Goal: Find specific page/section: Find specific page/section

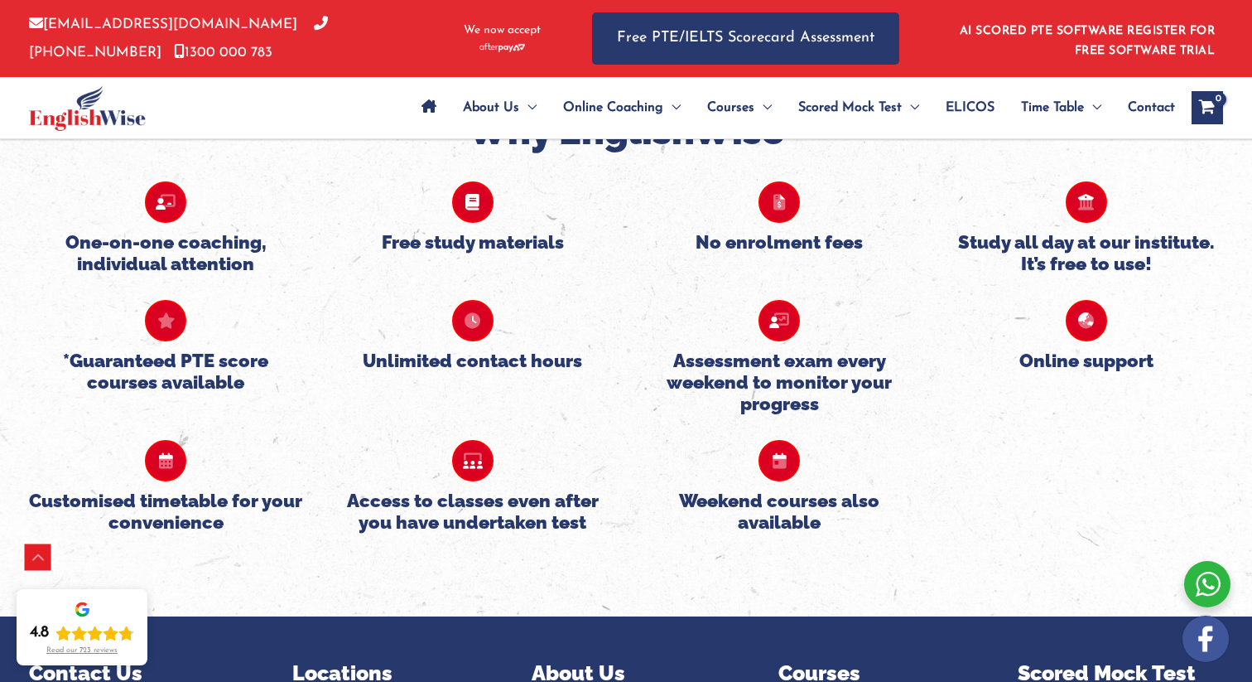
click at [460, 244] on h5 "Free study materials" at bounding box center [473, 242] width 274 height 22
click at [467, 214] on icon at bounding box center [472, 201] width 41 height 41
click at [467, 207] on icon at bounding box center [472, 201] width 41 height 41
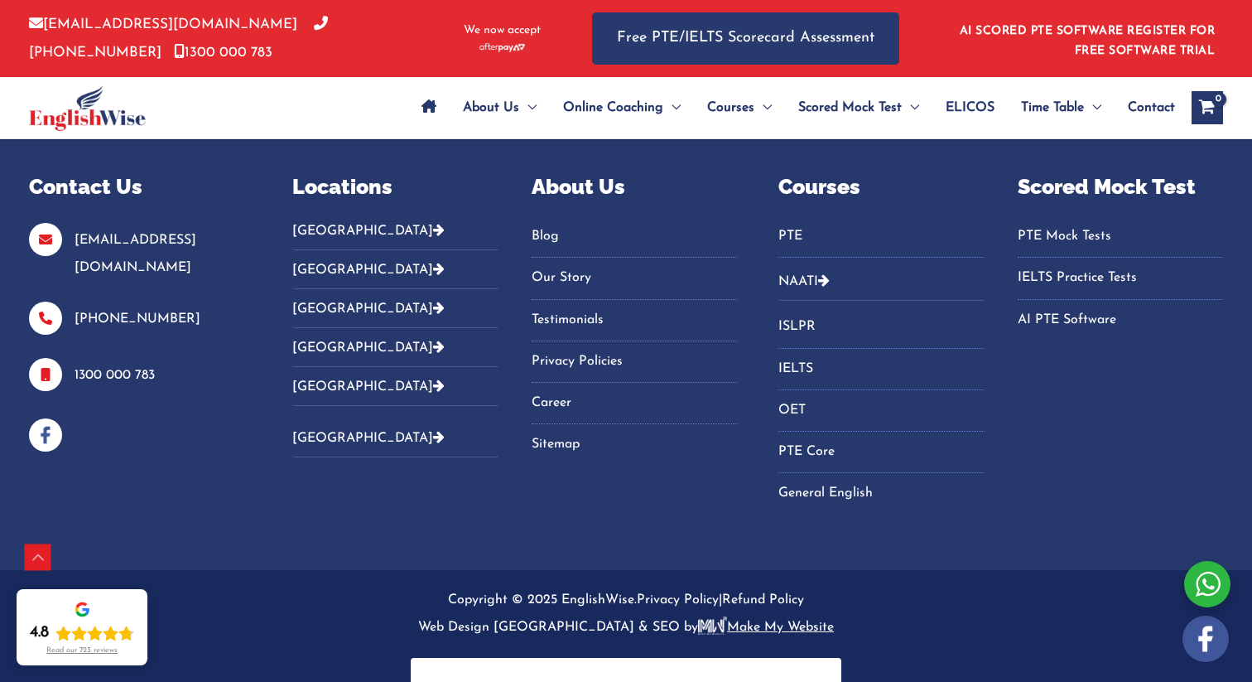
scroll to position [1813, 0]
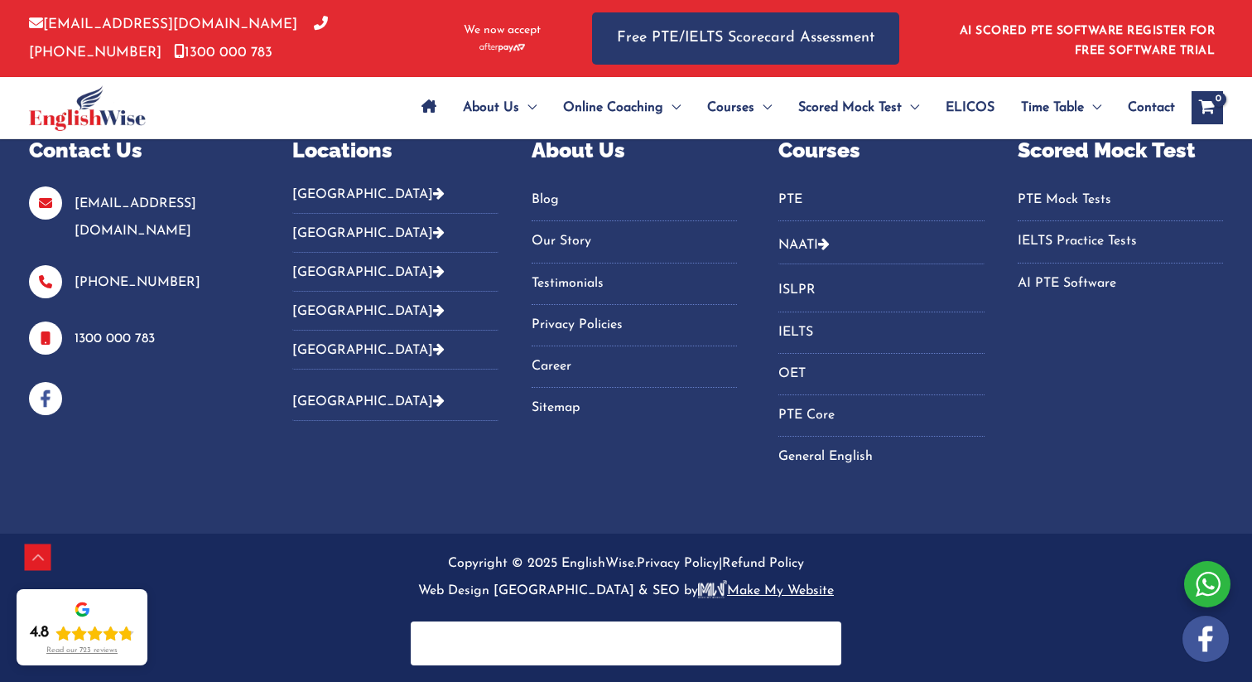
click at [331, 195] on button "[GEOGRAPHIC_DATA]" at bounding box center [394, 199] width 205 height 27
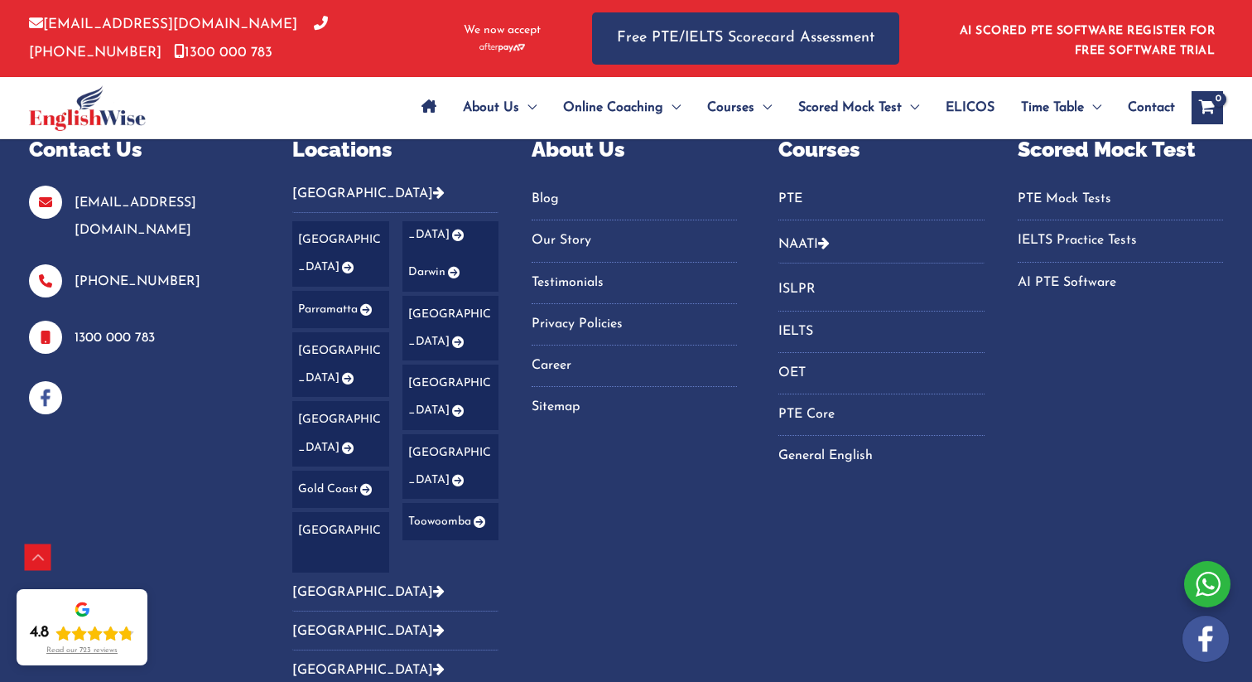
click at [333, 239] on link "[GEOGRAPHIC_DATA]" at bounding box center [340, 253] width 96 height 65
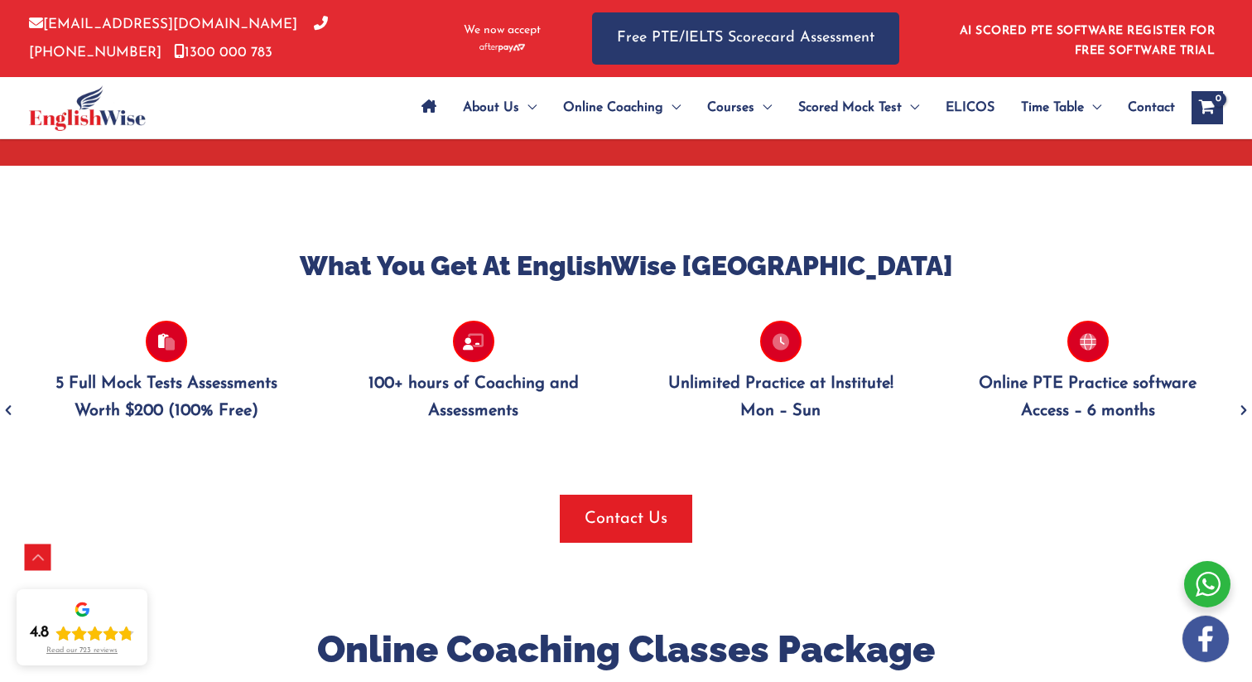
scroll to position [1519, 0]
